Goal: Task Accomplishment & Management: Manage account settings

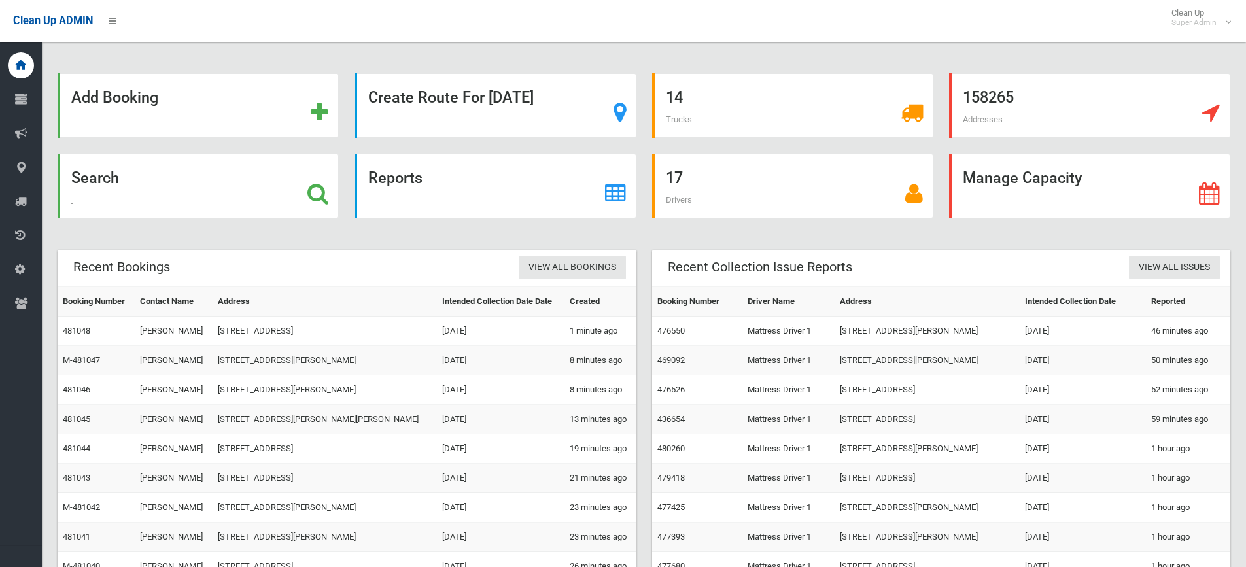
click at [324, 195] on icon at bounding box center [317, 193] width 21 height 22
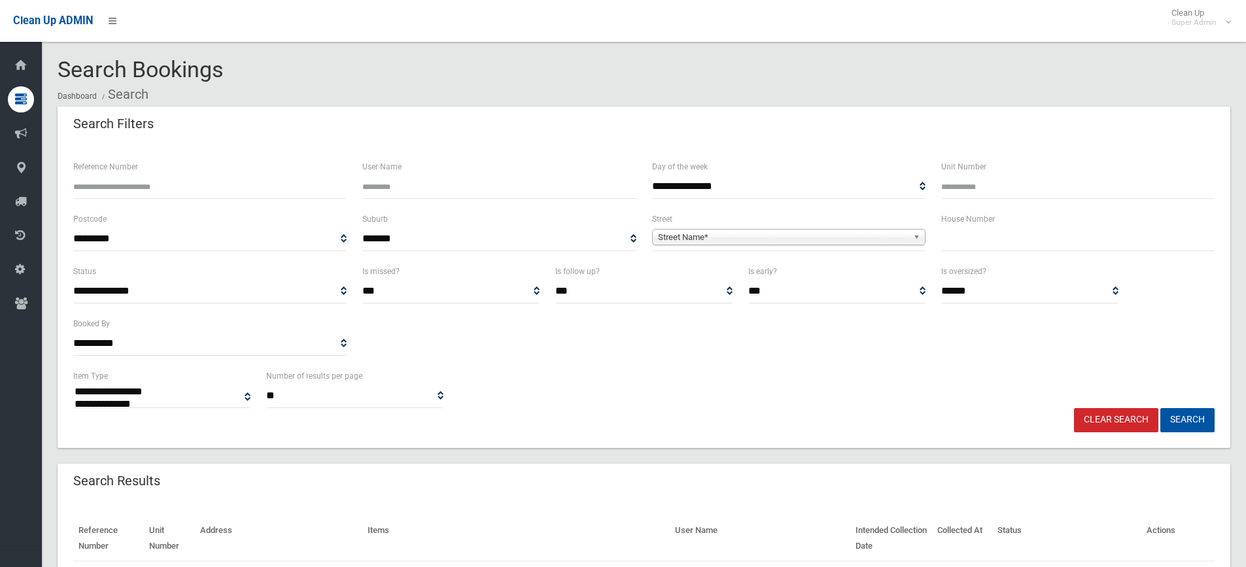
select select
click at [987, 245] on input "text" at bounding box center [1077, 239] width 273 height 24
type input "**"
click at [734, 228] on span "**********" at bounding box center [788, 239] width 273 height 24
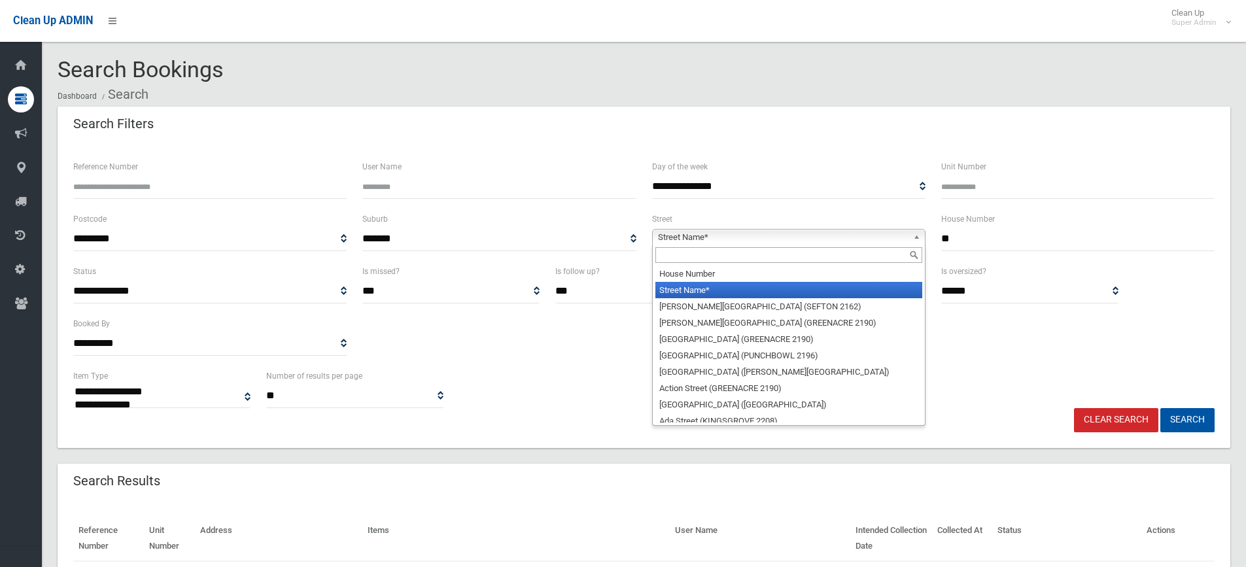
click at [726, 235] on span "Street Name*" at bounding box center [783, 238] width 250 height 16
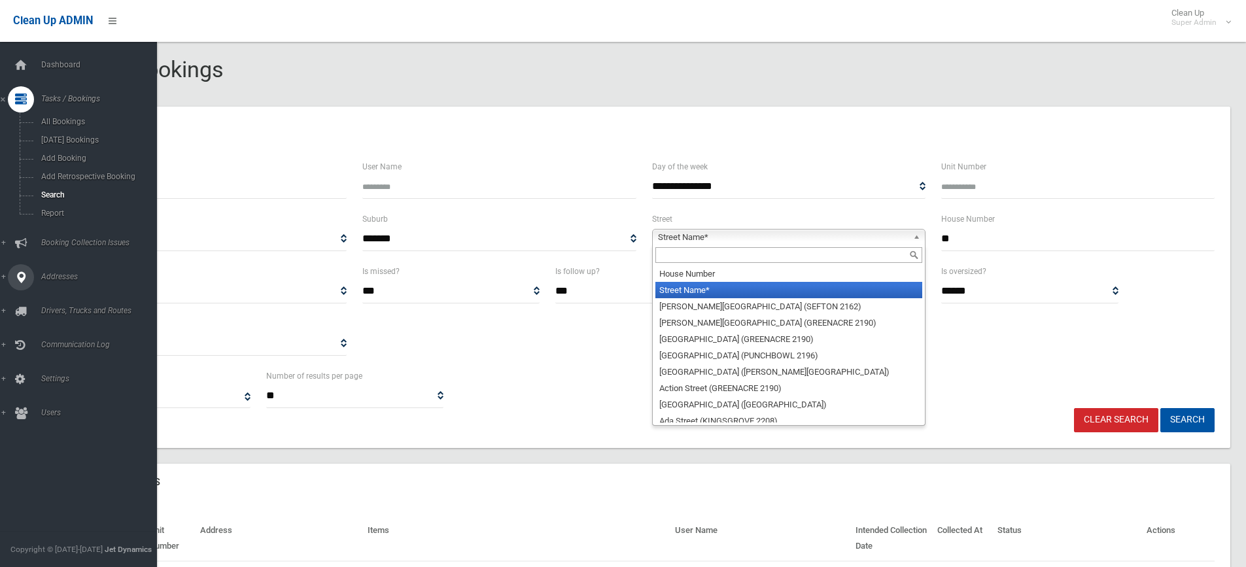
click at [19, 271] on icon at bounding box center [21, 277] width 12 height 26
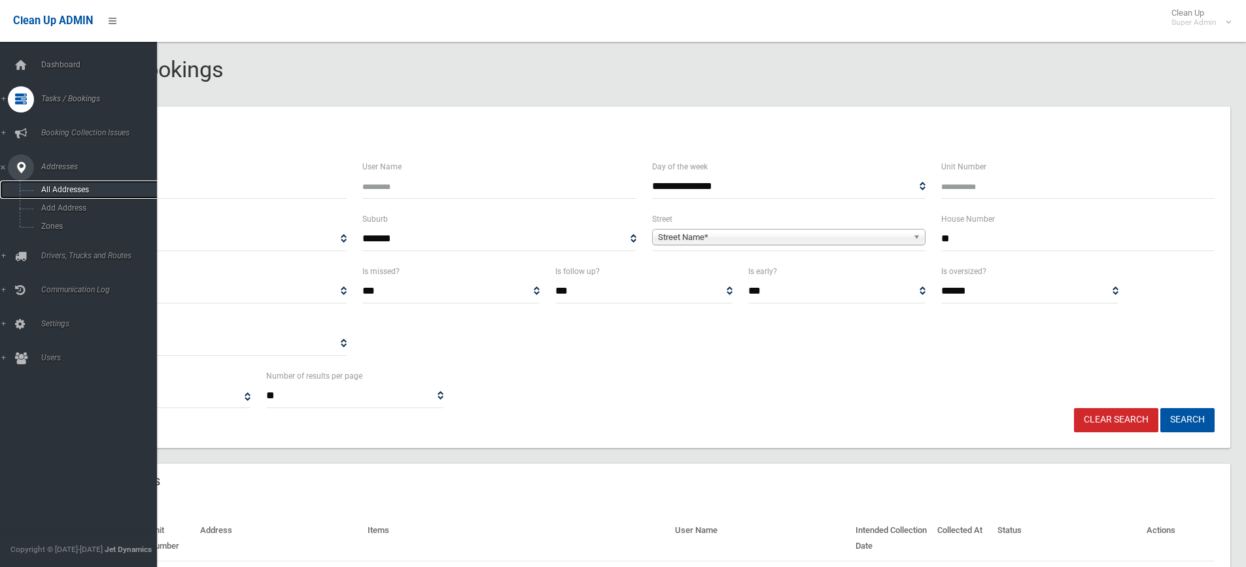
click at [63, 188] on span "All Addresses" at bounding box center [96, 189] width 118 height 9
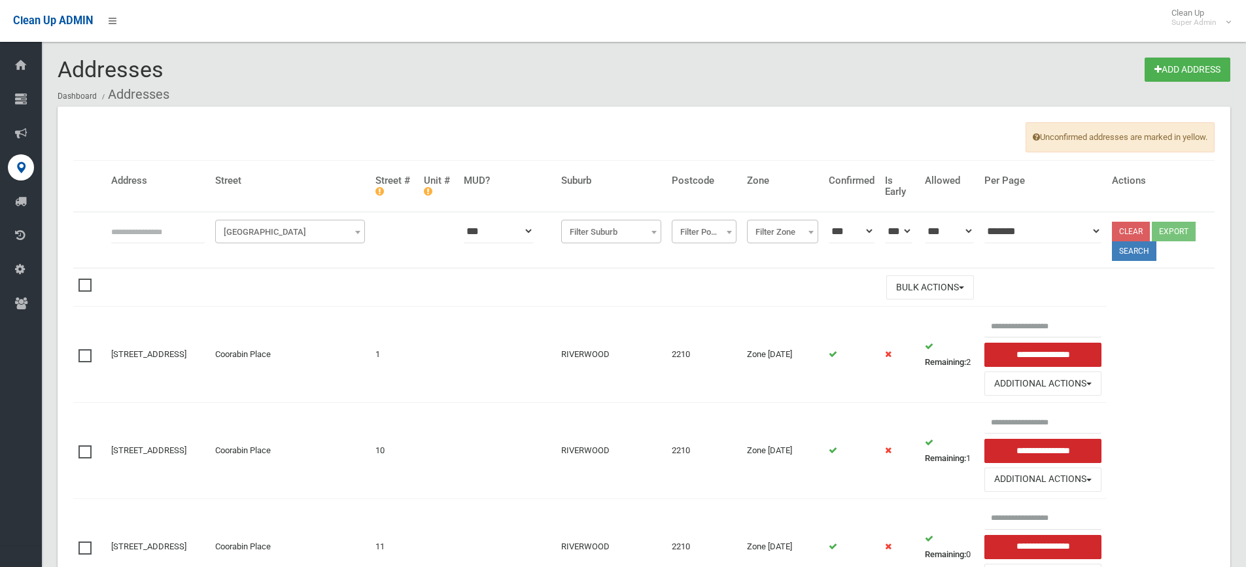
click at [126, 230] on input "text" at bounding box center [158, 231] width 94 height 24
type input "*******"
click button at bounding box center [0, 0] width 0 height 0
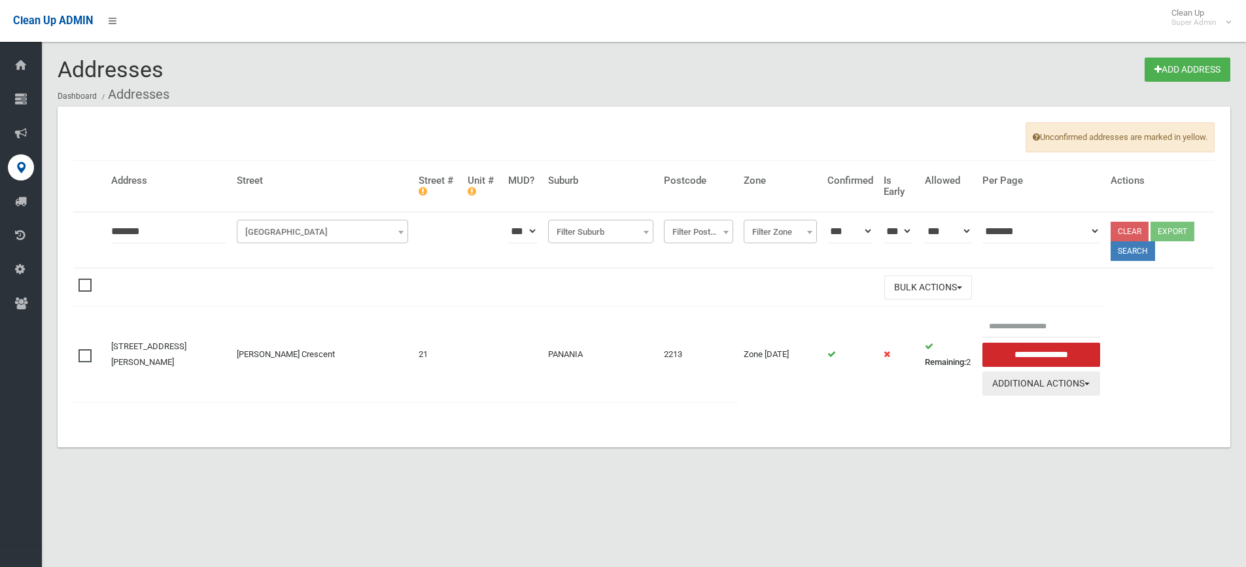
click at [1049, 379] on button "Additional Actions" at bounding box center [1041, 383] width 118 height 24
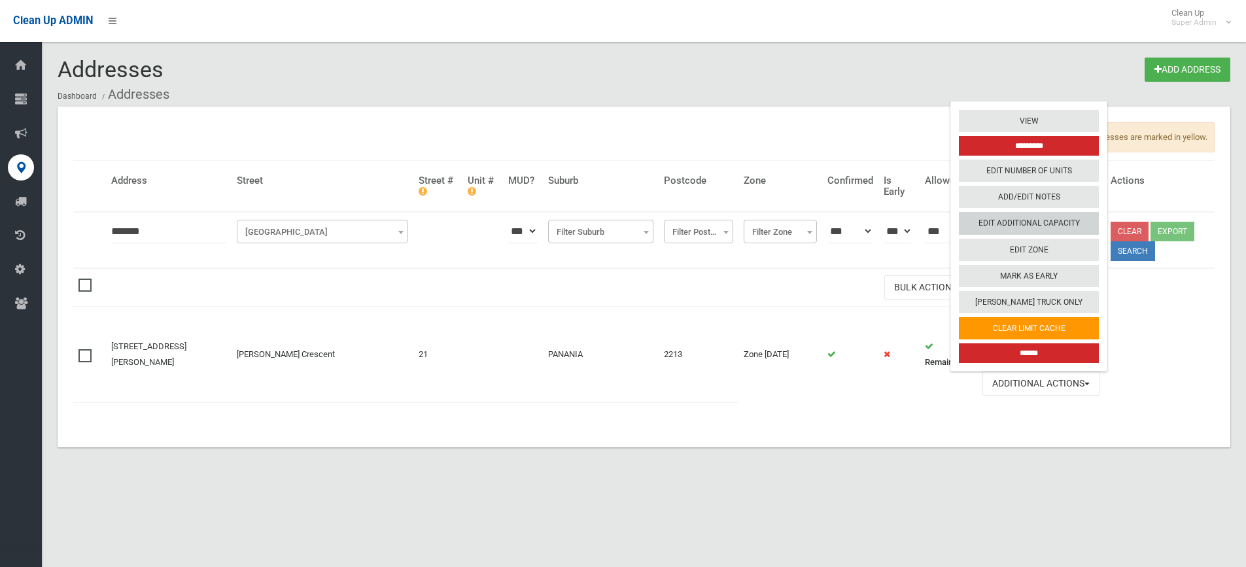
click at [1014, 233] on link "Edit Additional Capacity" at bounding box center [1029, 224] width 140 height 22
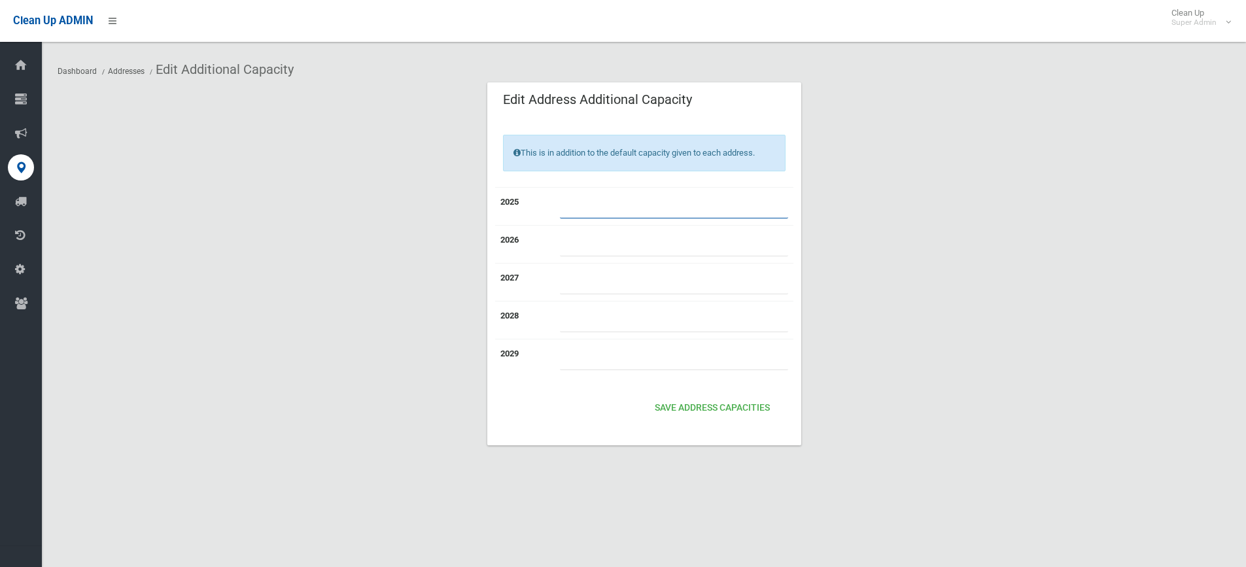
click at [596, 206] on input "number" at bounding box center [674, 206] width 228 height 24
type input "*"
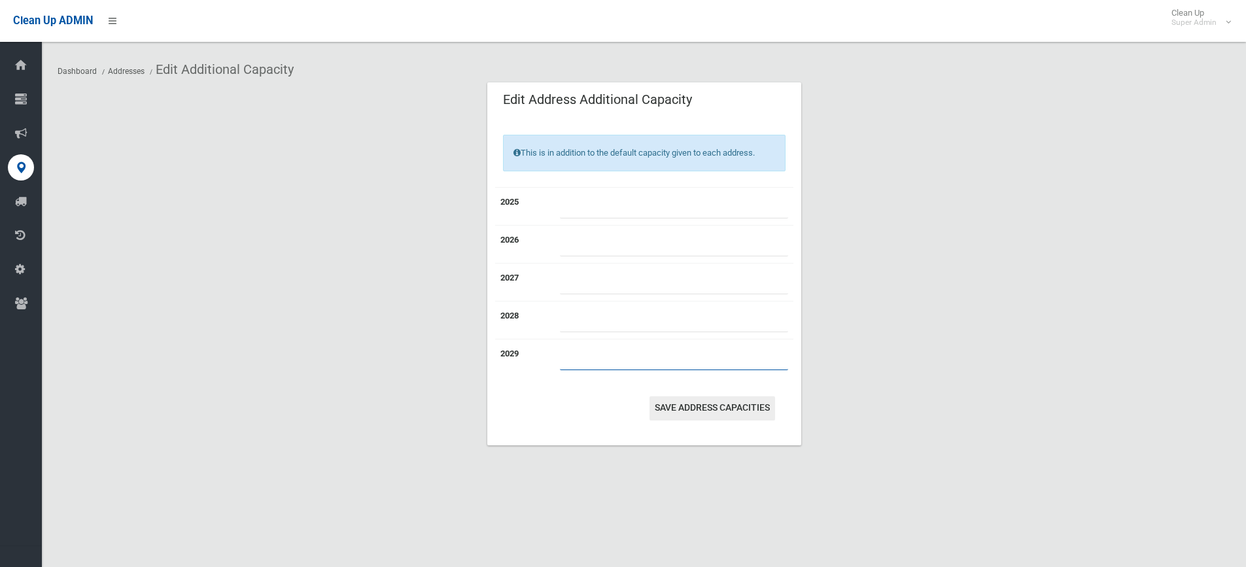
type input "*"
click at [701, 413] on button "Save Address capacities" at bounding box center [712, 408] width 126 height 24
